Goal: Communication & Community: Share content

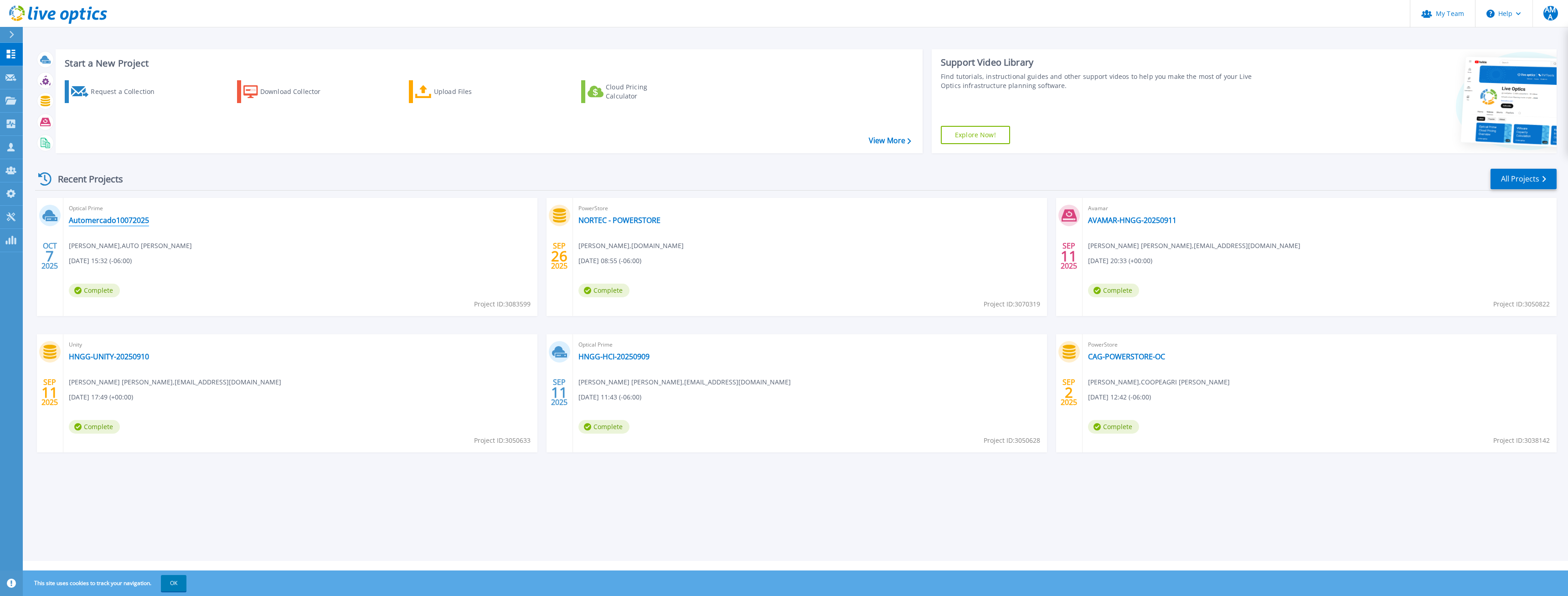
click at [107, 223] on link "Automercado10072025" at bounding box center [109, 220] width 80 height 9
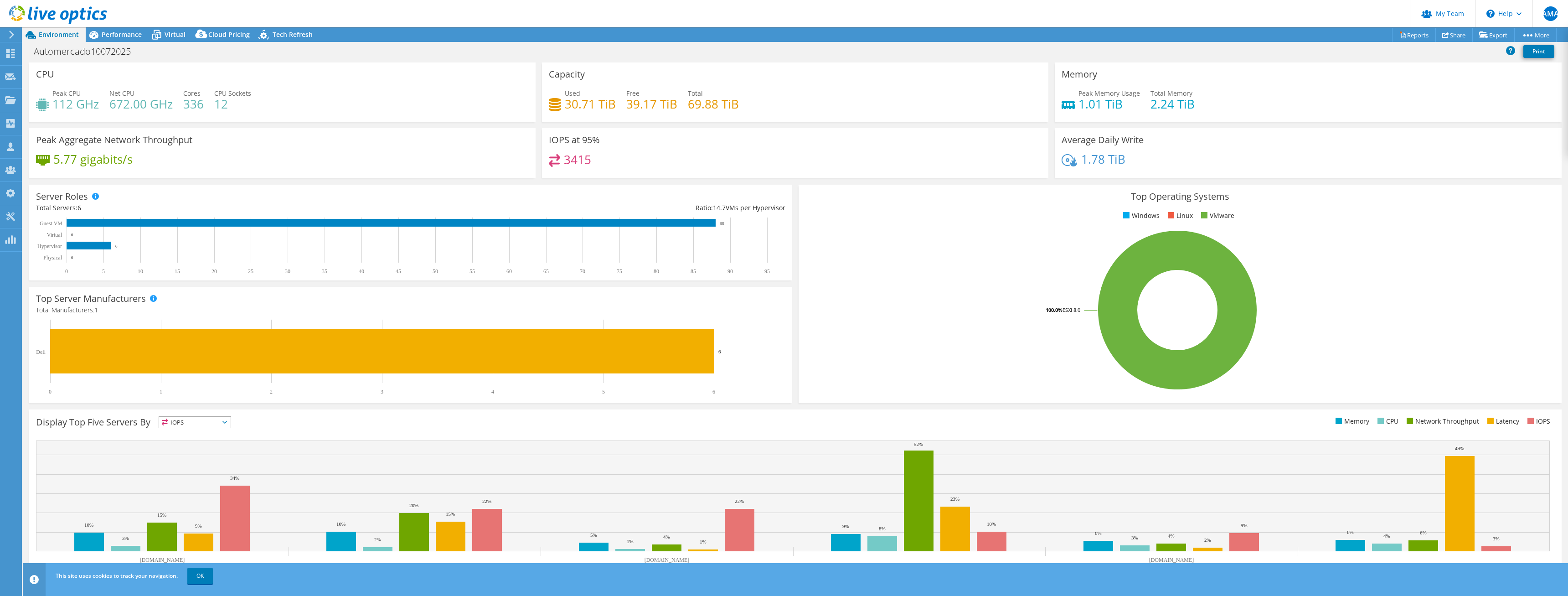
select select "USD"
click at [1454, 35] on link "Share" at bounding box center [1454, 35] width 37 height 14
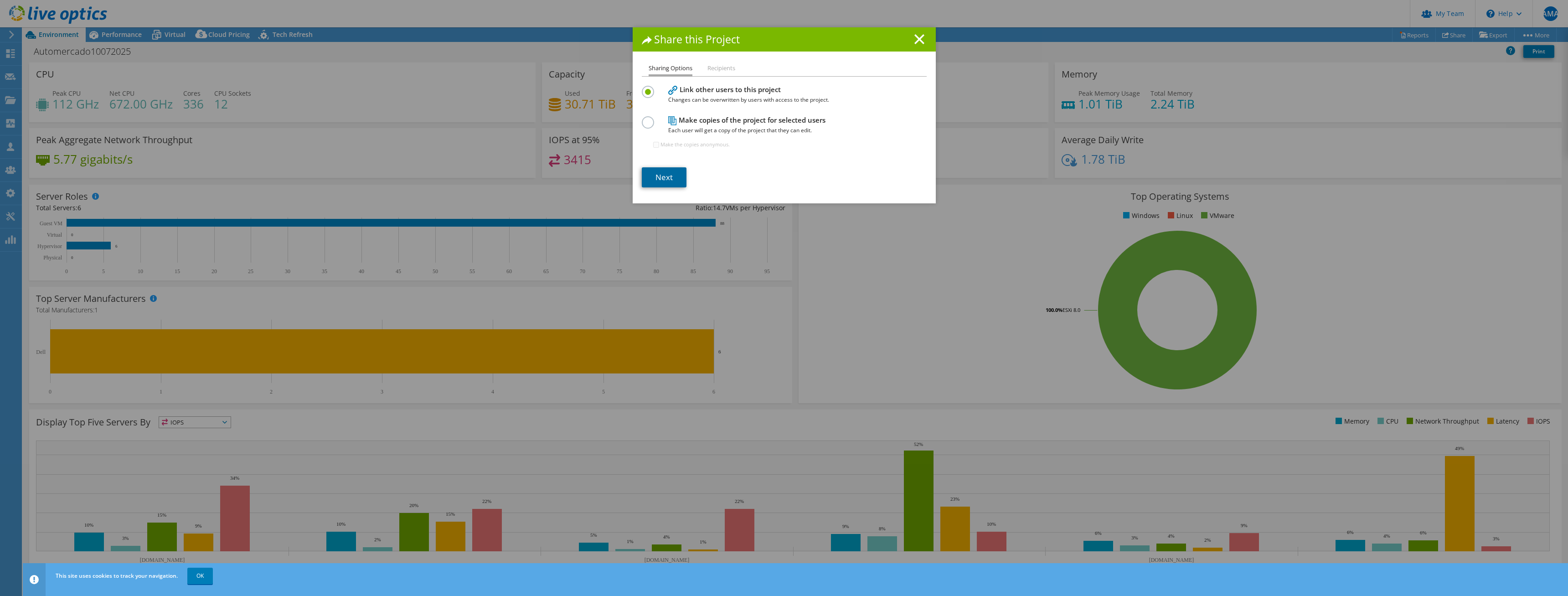
click at [662, 177] on link "Next" at bounding box center [664, 177] width 45 height 20
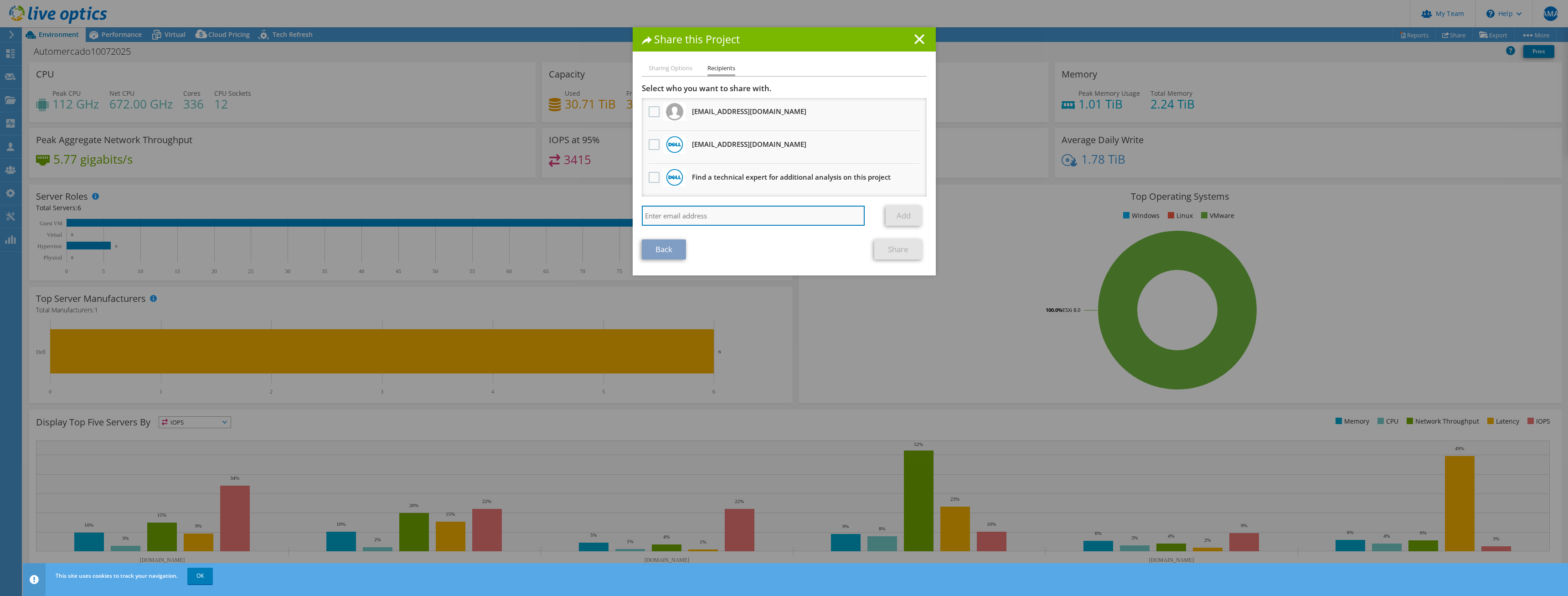
click at [687, 208] on input "search" at bounding box center [753, 215] width 224 height 20
paste input "[PERSON_NAME] <[EMAIL_ADDRESS][DOMAIN_NAME]>"
drag, startPoint x: 694, startPoint y: 216, endPoint x: 596, endPoint y: 217, distance: 98.0
click at [641, 217] on input "[PERSON_NAME] <[EMAIL_ADDRESS][DOMAIN_NAME]>" at bounding box center [753, 215] width 224 height 20
type input "[EMAIL_ADDRESS][DOMAIN_NAME]"
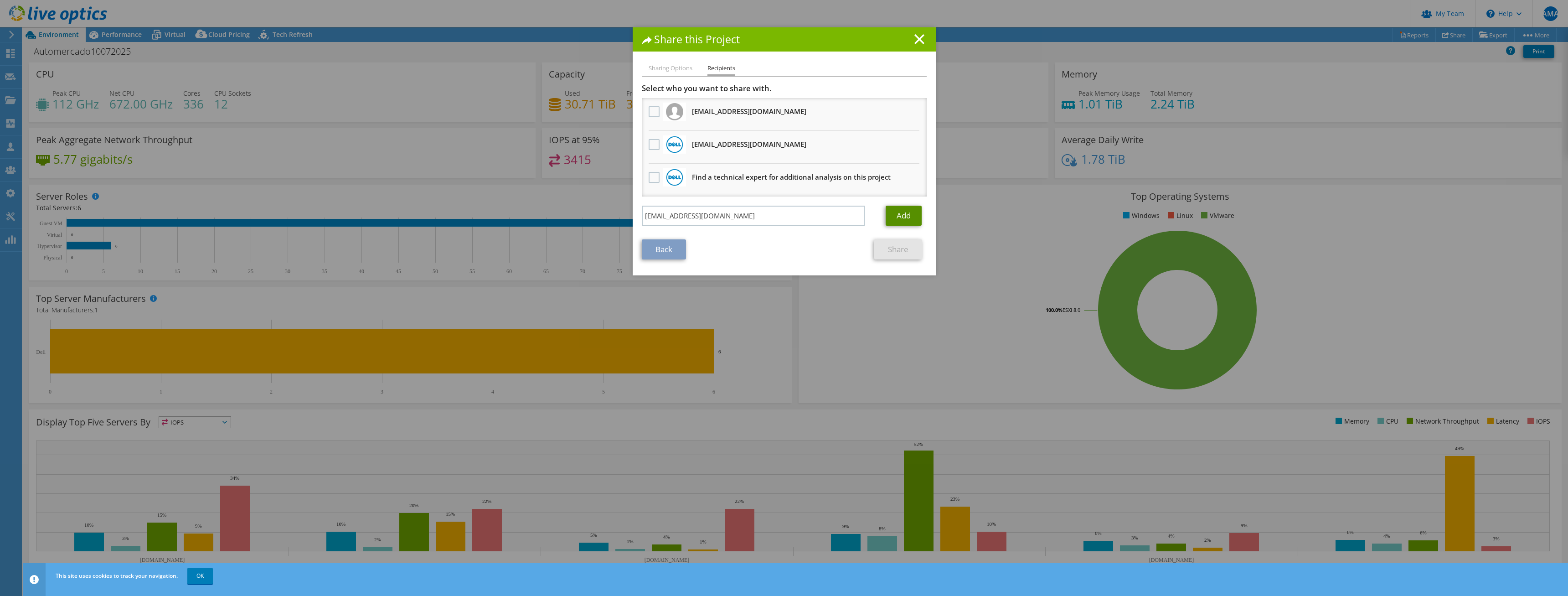
click at [891, 220] on link "Add" at bounding box center [904, 215] width 36 height 20
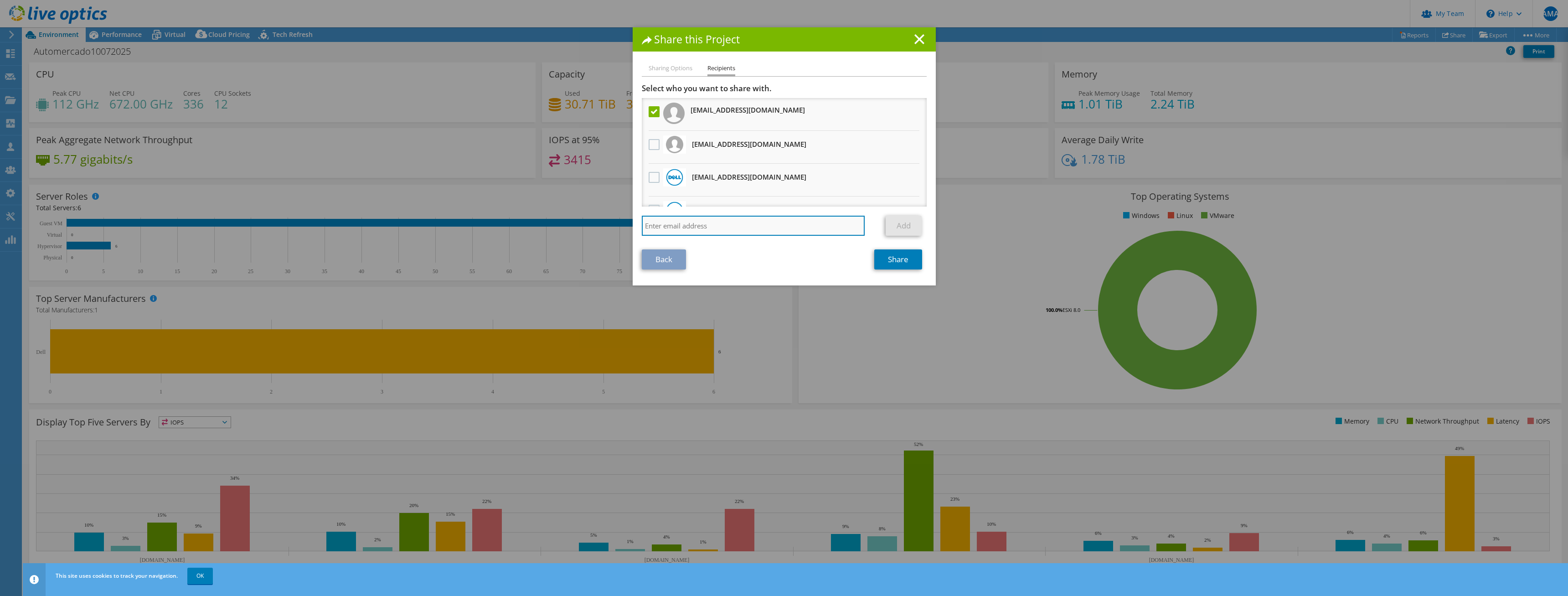
click at [682, 231] on input "search" at bounding box center [753, 225] width 224 height 20
paste input "[EMAIL_ADDRESS][DOMAIN_NAME]"
type input "[EMAIL_ADDRESS][DOMAIN_NAME]"
click at [900, 230] on link "Add" at bounding box center [904, 225] width 36 height 20
click at [905, 262] on link "Share" at bounding box center [898, 259] width 48 height 20
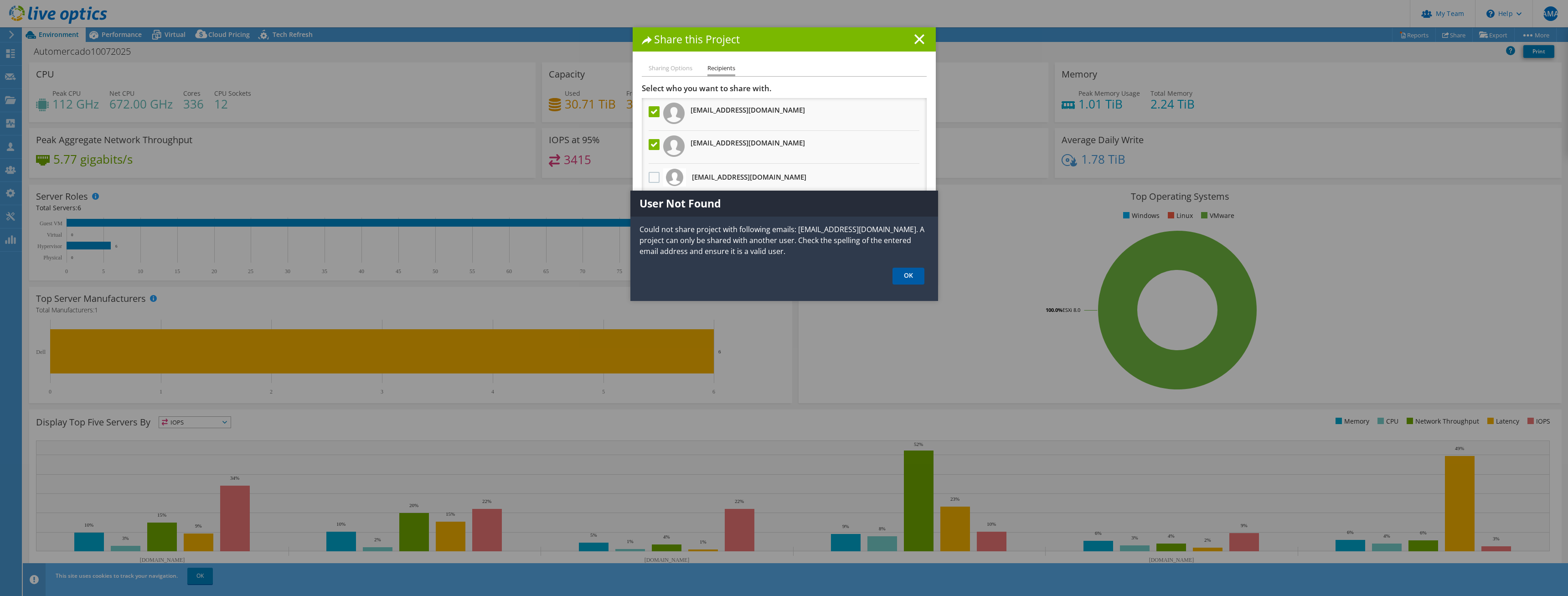
click at [909, 275] on link "OK" at bounding box center [908, 276] width 32 height 17
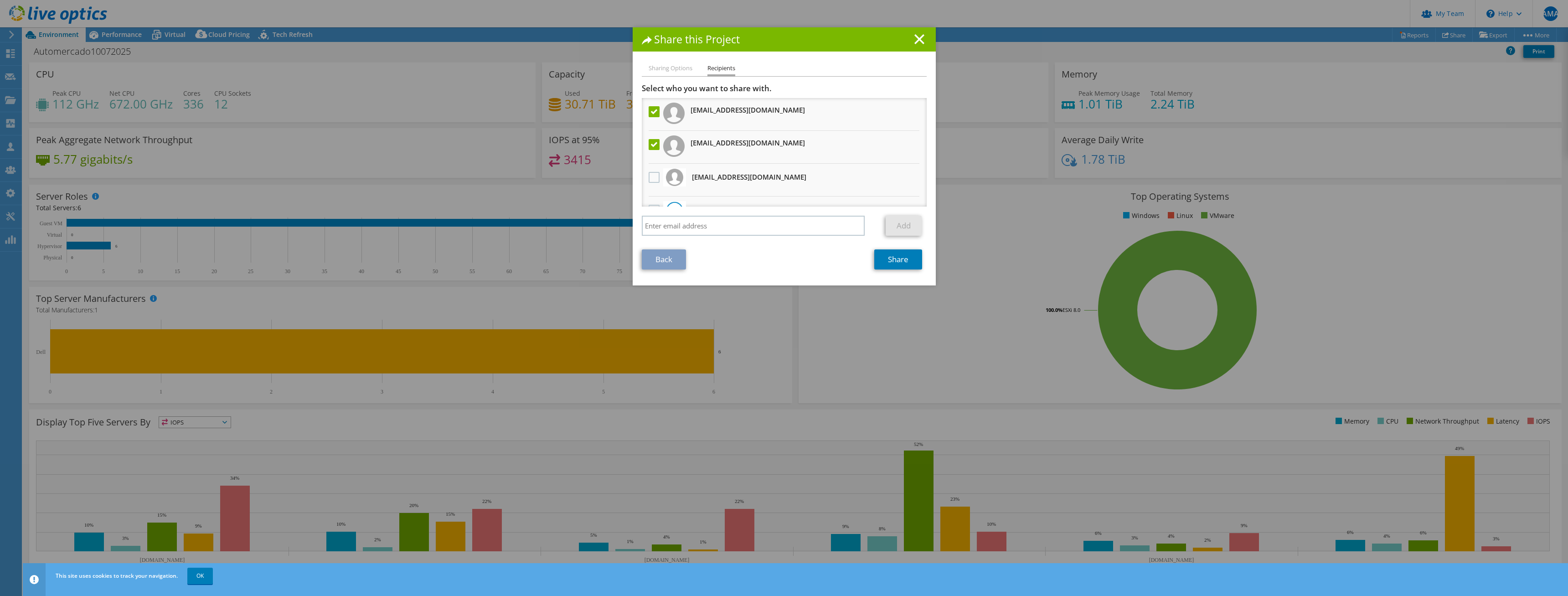
click at [650, 113] on label at bounding box center [654, 112] width 13 height 11
click at [0, 0] on input "checkbox" at bounding box center [0, 0] width 0 height 0
click at [891, 259] on link "Share" at bounding box center [898, 259] width 48 height 20
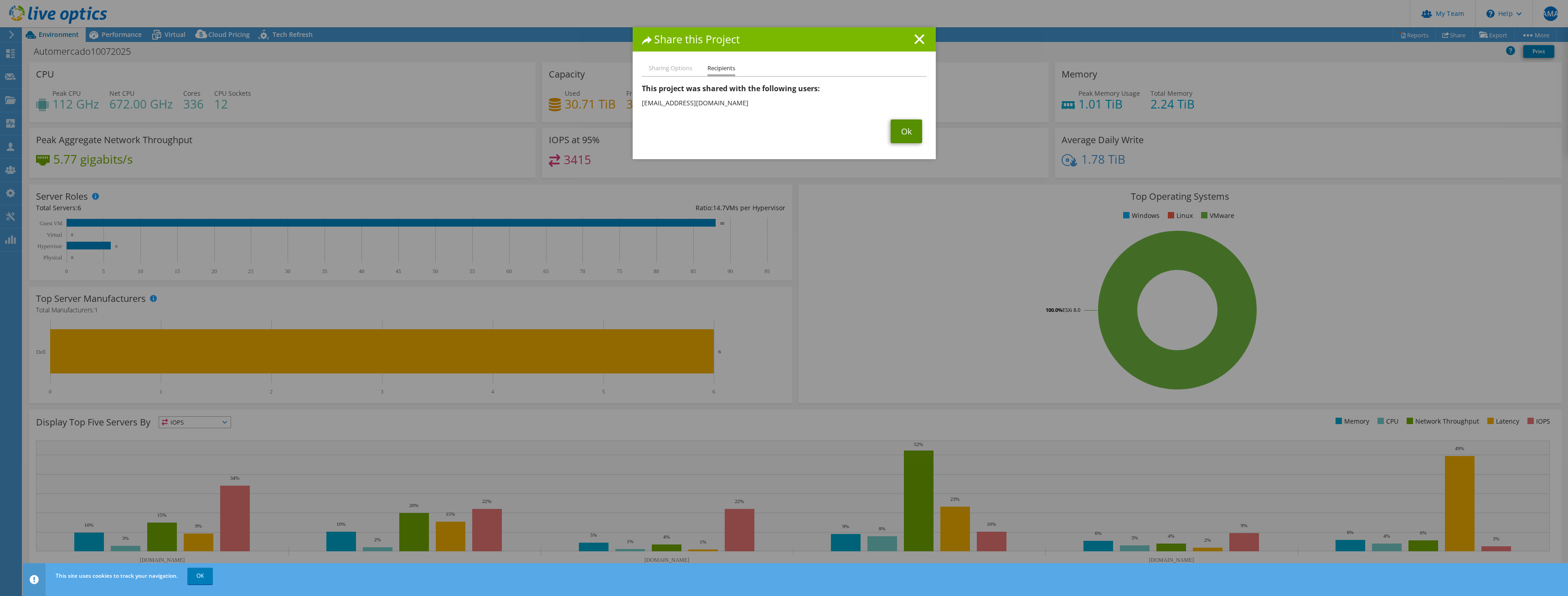
click at [908, 133] on link "Ok" at bounding box center [906, 131] width 31 height 24
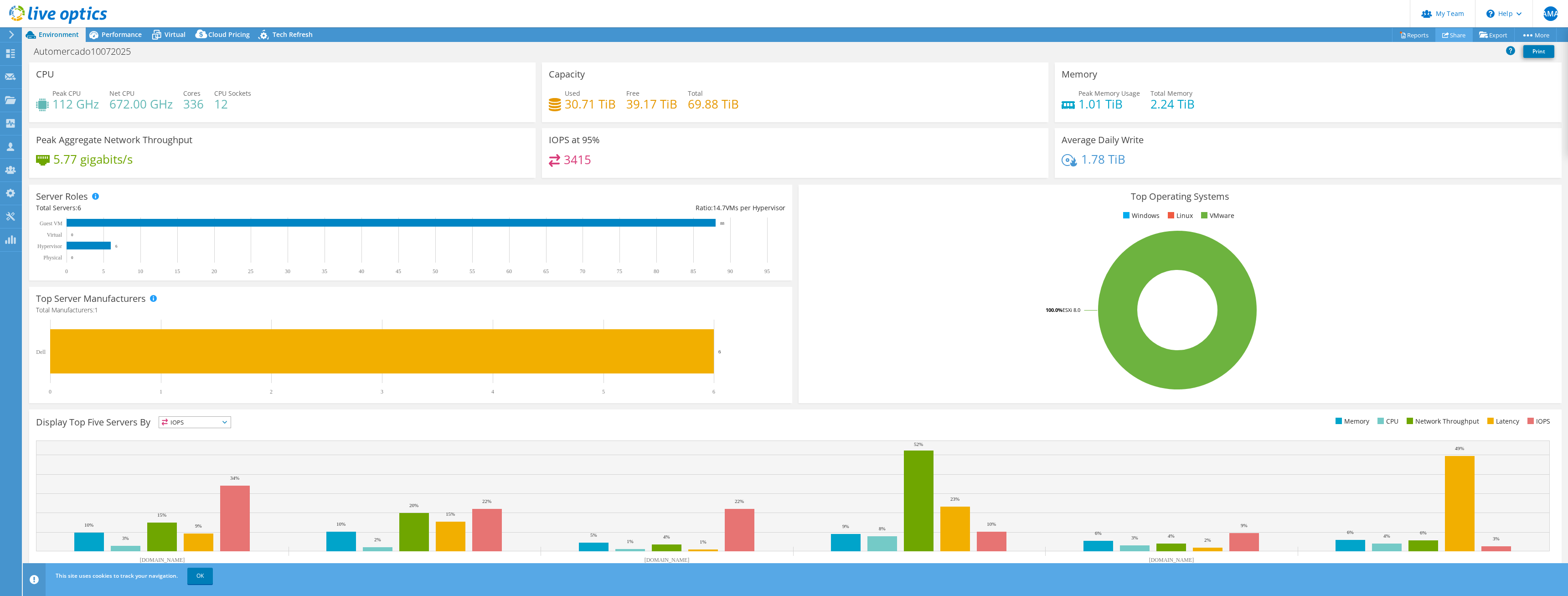
click at [1455, 30] on link "Share" at bounding box center [1454, 35] width 37 height 14
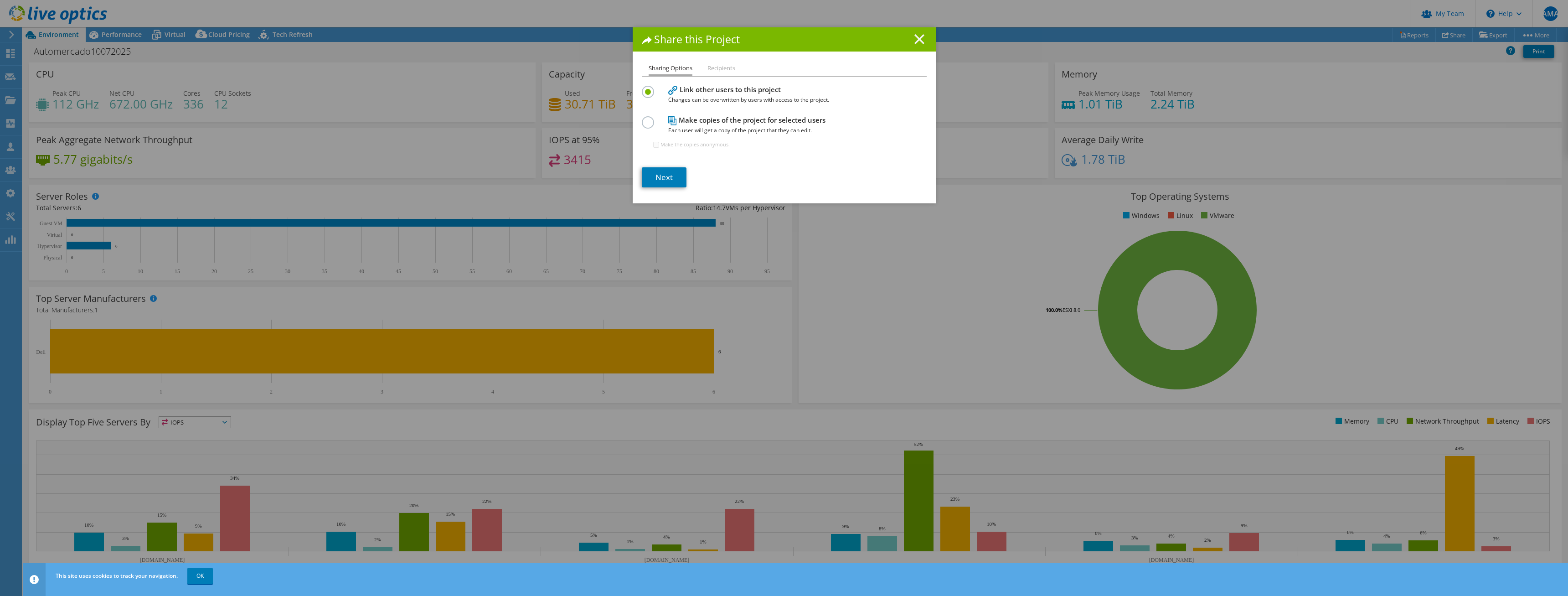
click at [922, 36] on line at bounding box center [919, 39] width 9 height 9
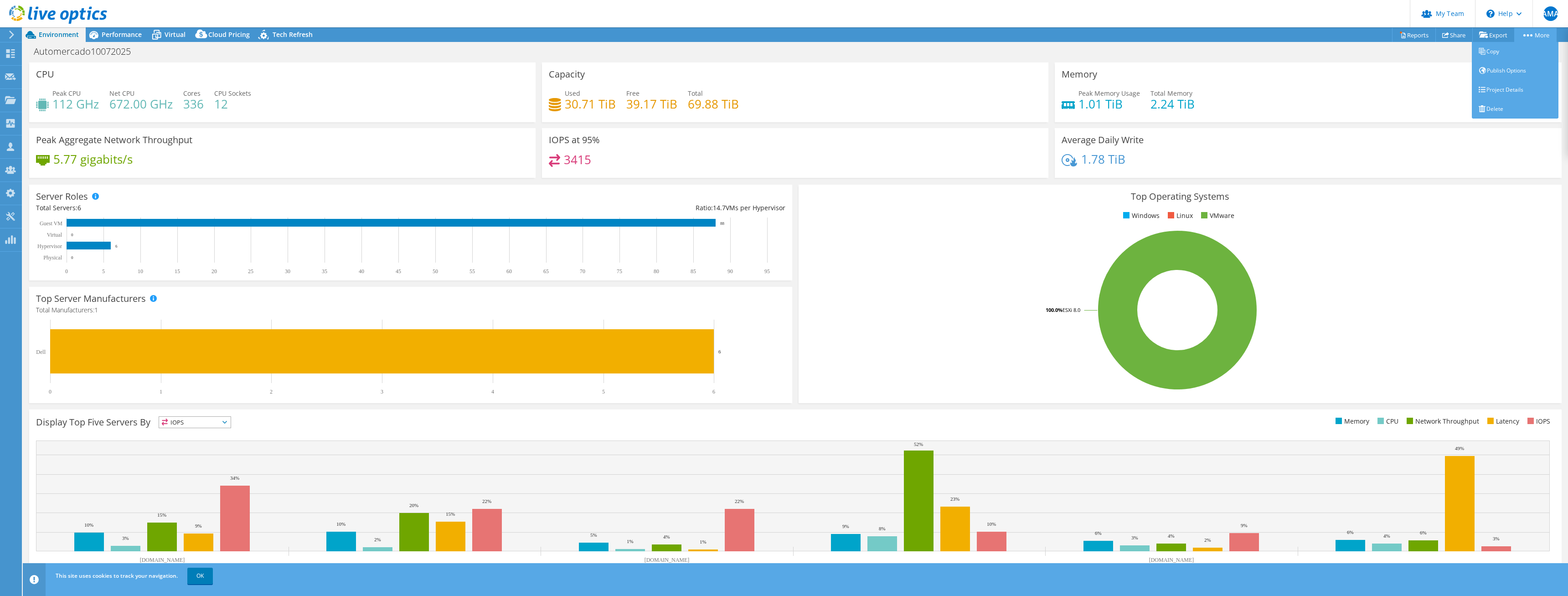
click at [1542, 35] on link "More" at bounding box center [1535, 35] width 42 height 14
click at [1544, 34] on link "More" at bounding box center [1535, 35] width 42 height 14
click at [1510, 94] on link "Project Details" at bounding box center [1514, 90] width 87 height 19
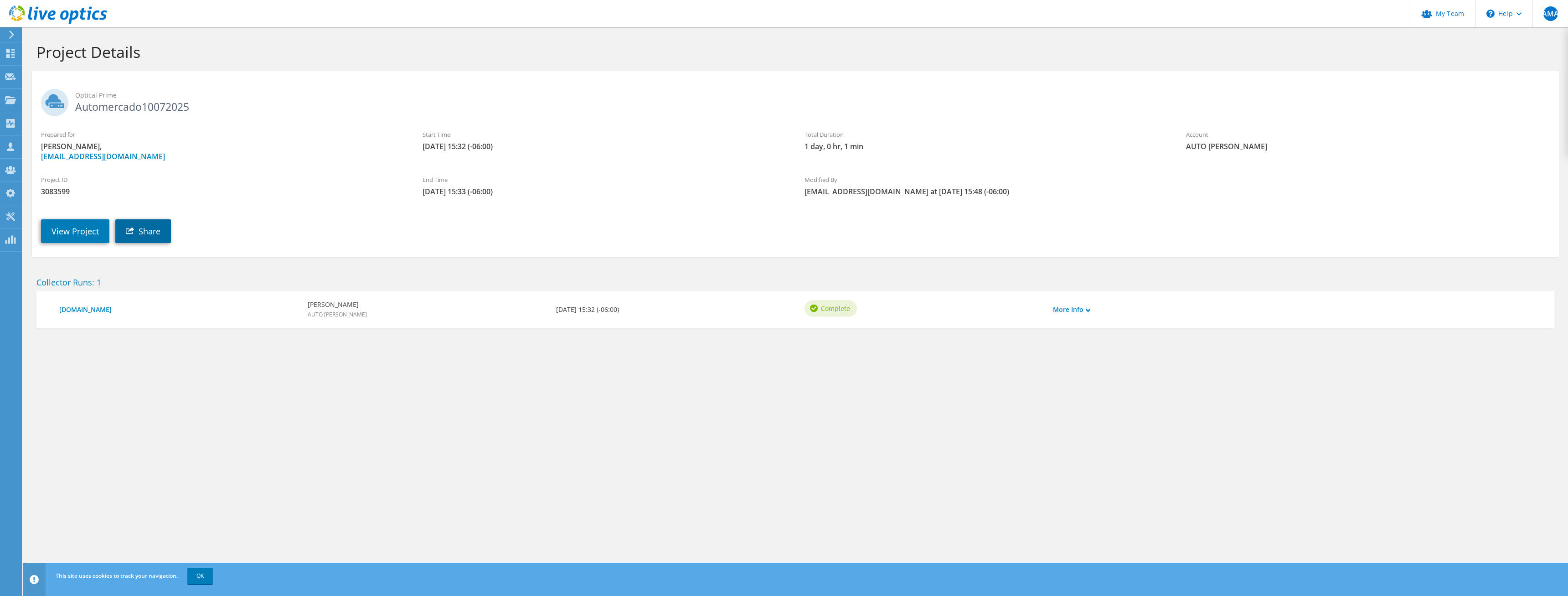
click at [144, 231] on link "Share" at bounding box center [143, 231] width 55 height 24
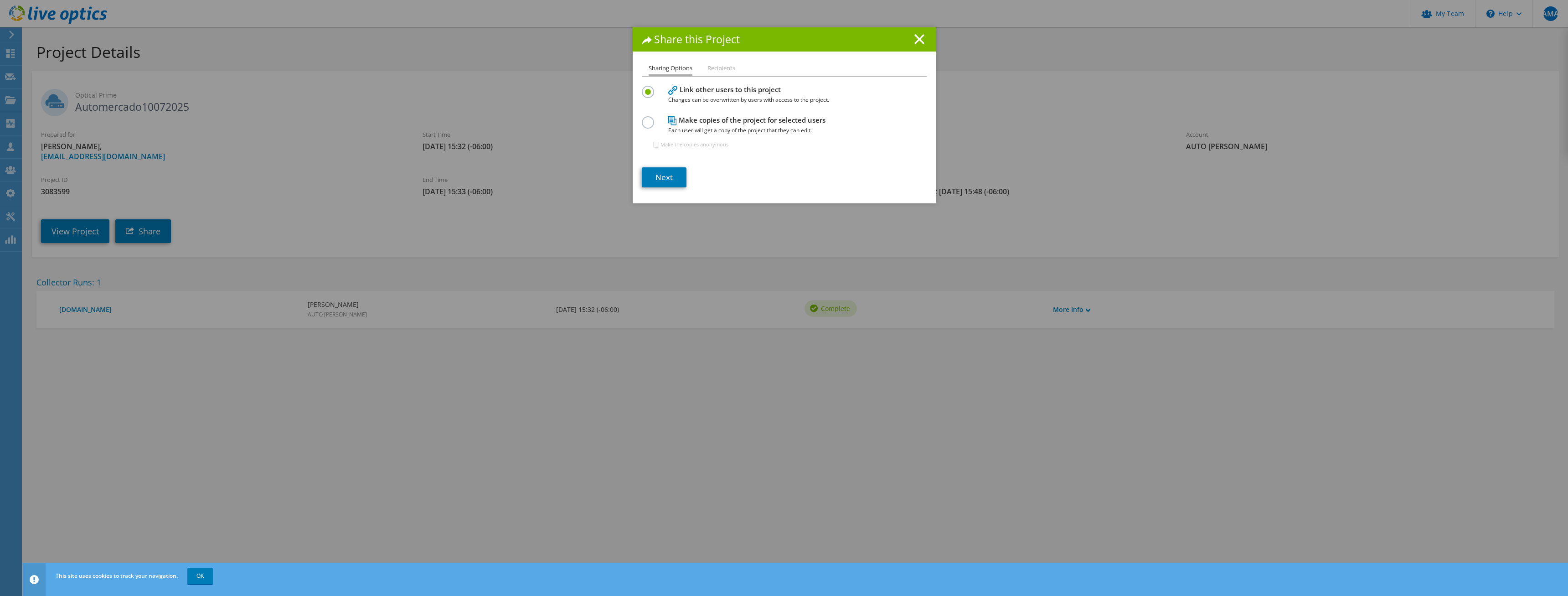
click at [714, 69] on li "Recipients" at bounding box center [721, 69] width 28 height 11
click at [921, 40] on line at bounding box center [919, 39] width 9 height 9
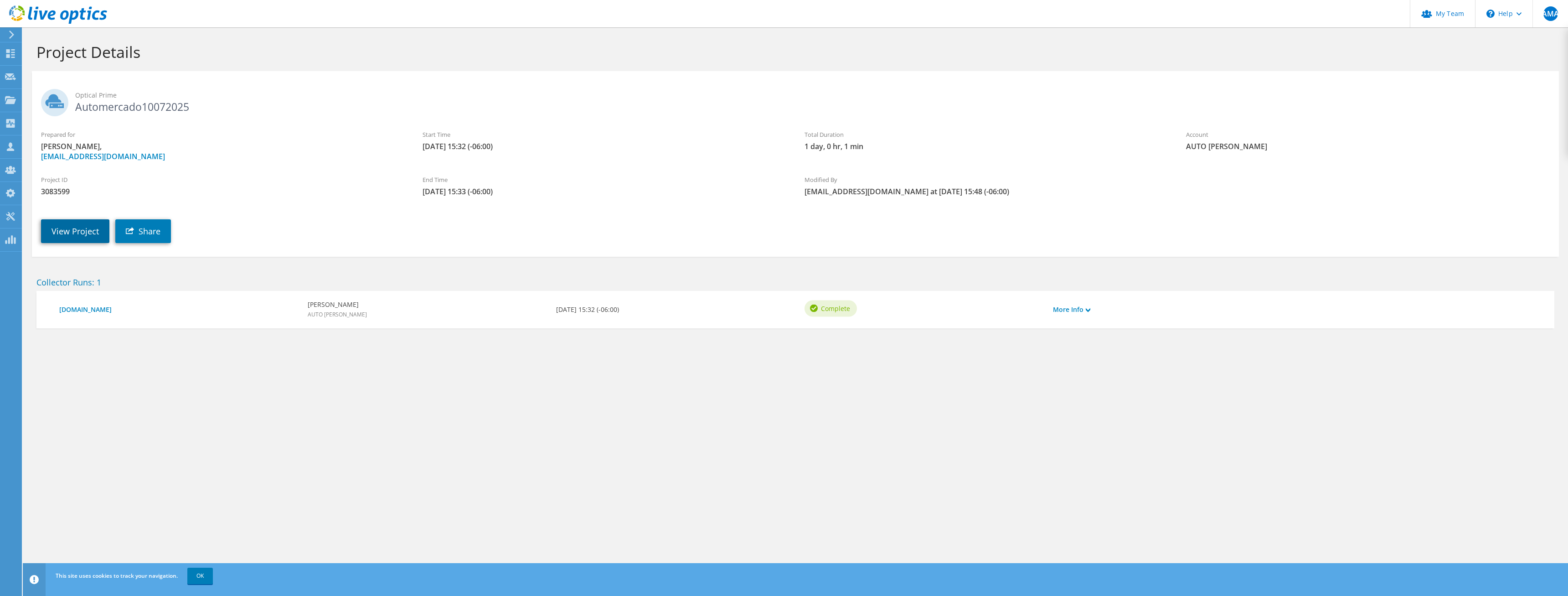
click at [74, 239] on link "View Project" at bounding box center [75, 231] width 68 height 24
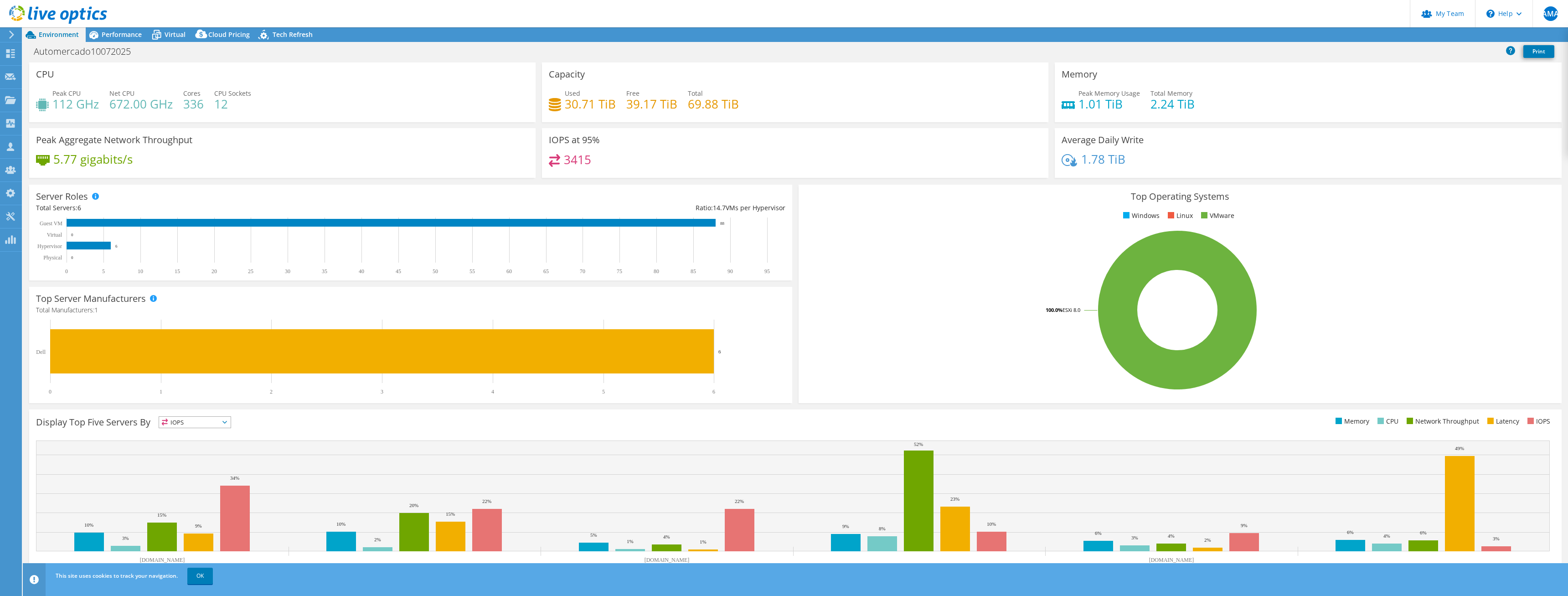
select select "USD"
